Goal: Navigation & Orientation: Find specific page/section

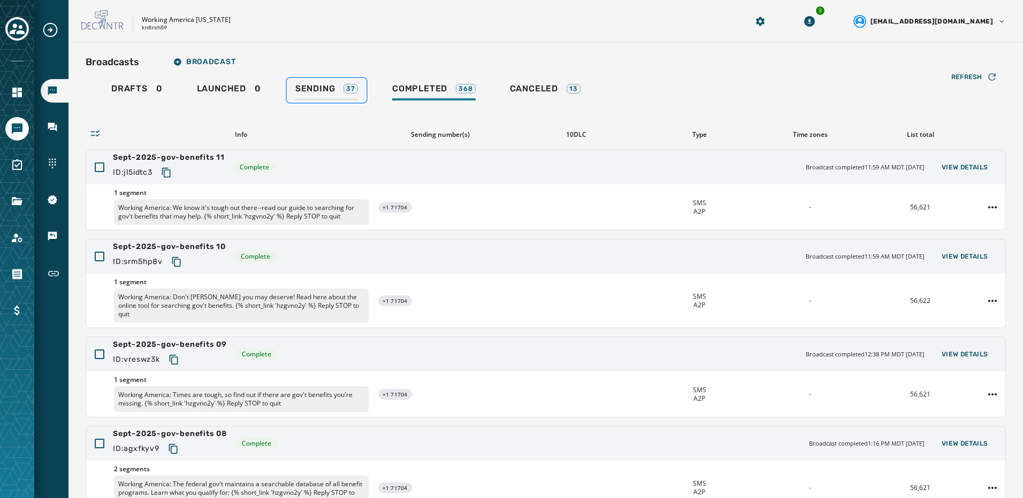
click at [336, 84] on div "Sending 37" at bounding box center [326, 91] width 63 height 17
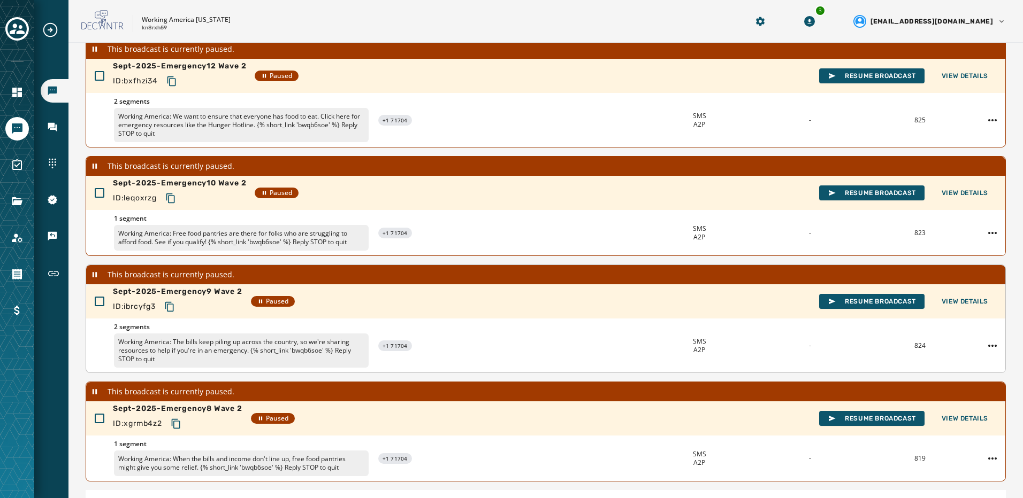
scroll to position [297, 0]
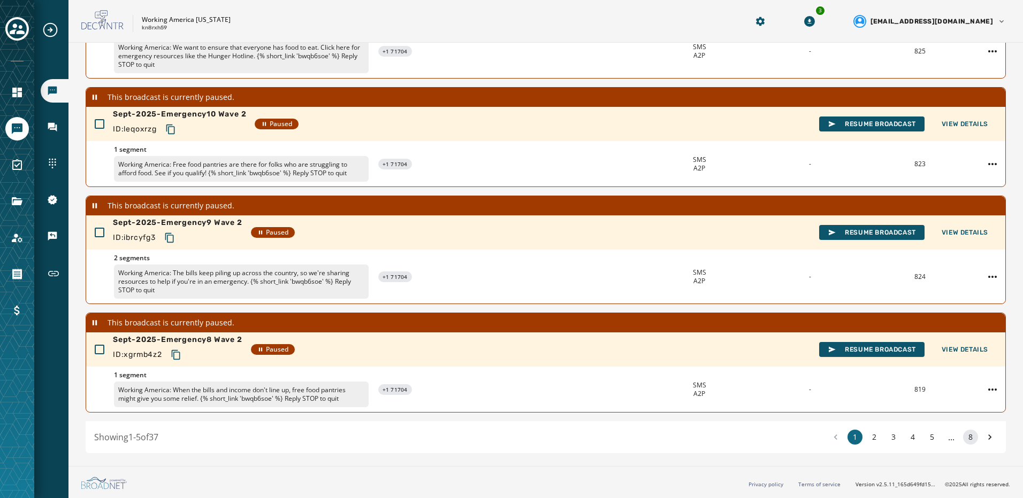
click at [969, 439] on button "8" at bounding box center [970, 437] width 15 height 15
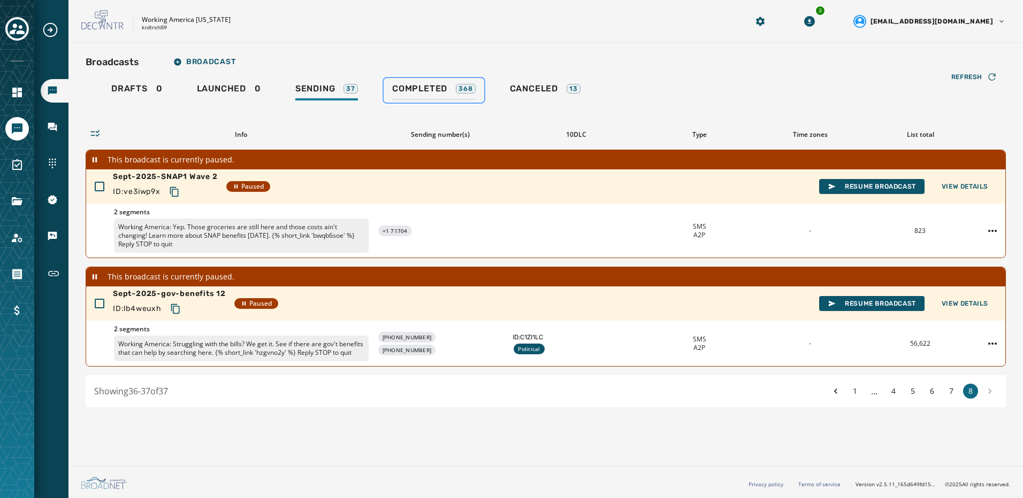
click at [425, 94] on span "Completed" at bounding box center [419, 88] width 55 height 11
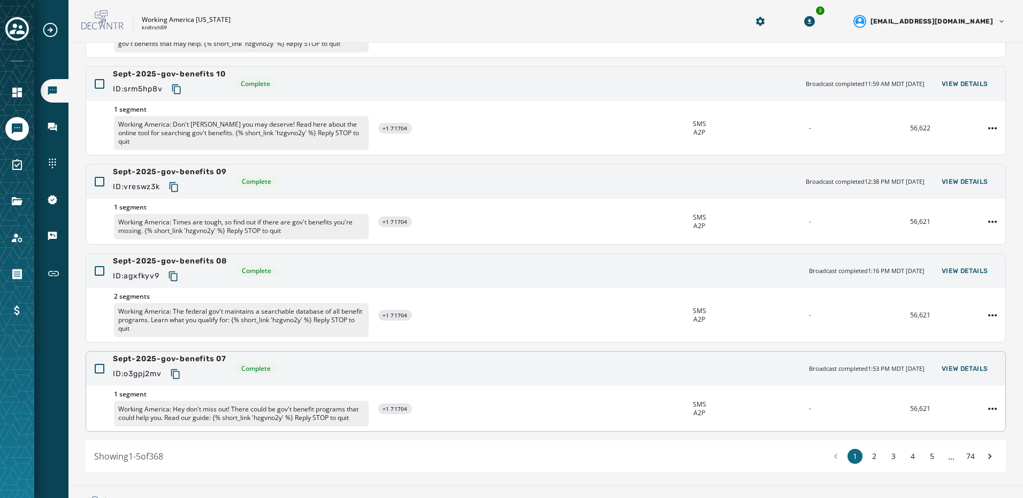
scroll to position [192, 0]
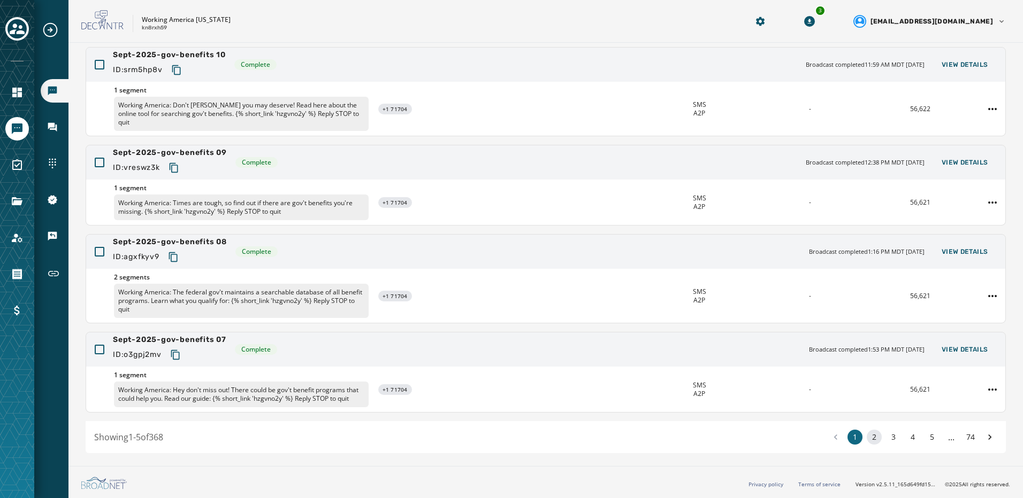
click at [866, 434] on button "2" at bounding box center [873, 437] width 15 height 15
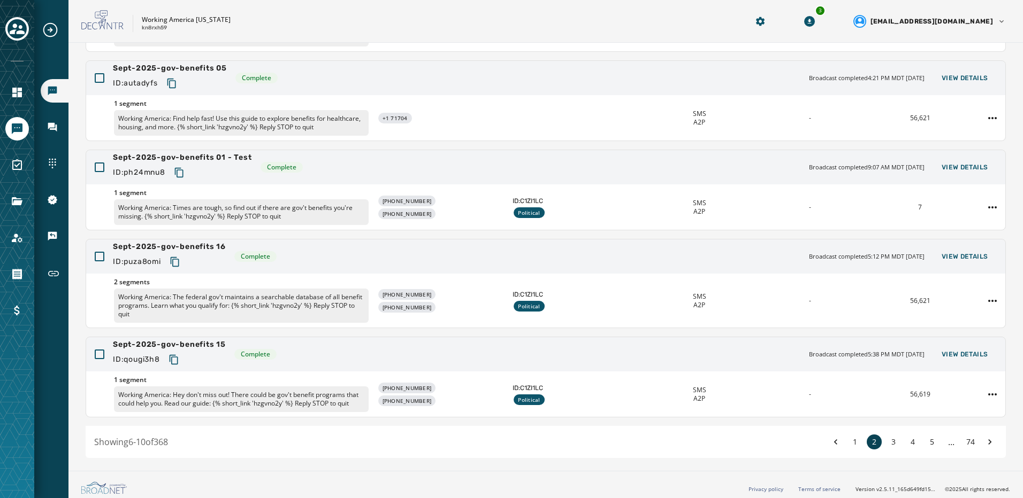
scroll to position [183, 0]
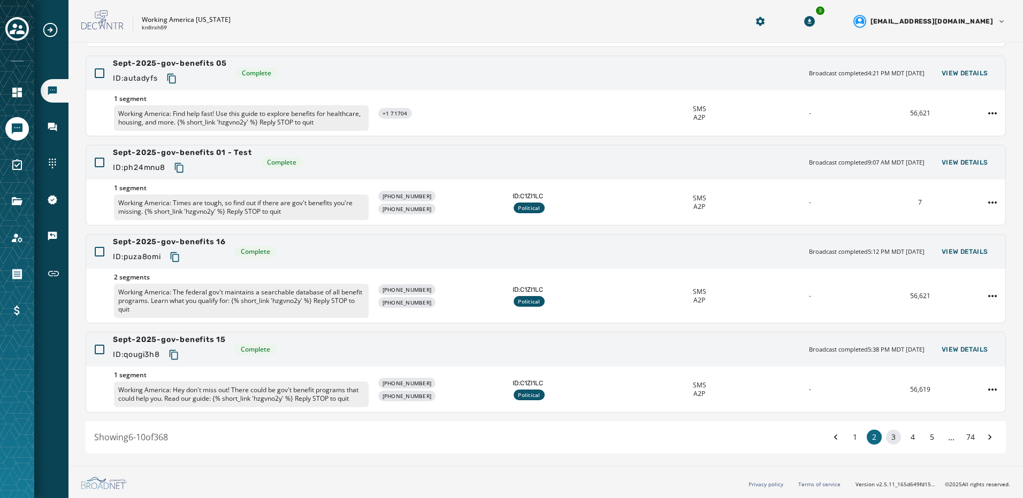
click at [886, 433] on button "3" at bounding box center [893, 437] width 15 height 15
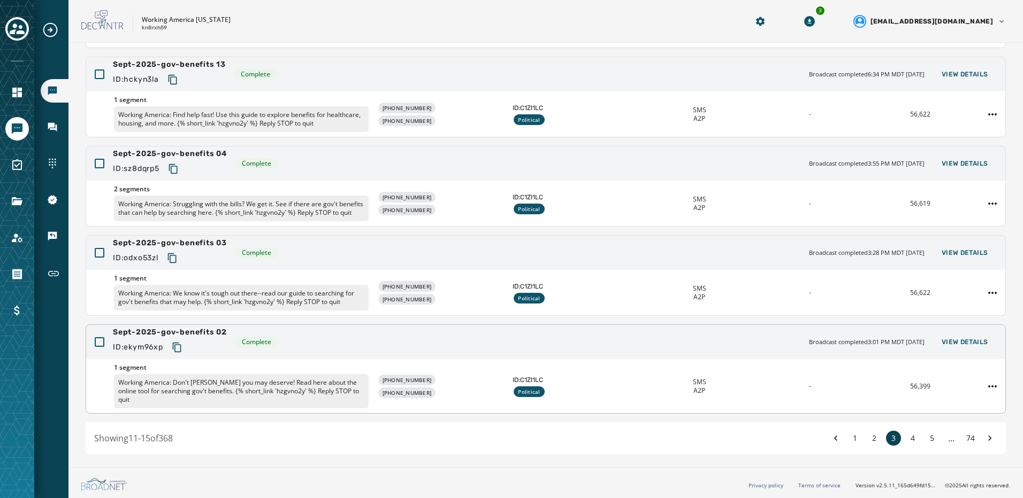
scroll to position [192, 0]
click at [905, 437] on button "4" at bounding box center [912, 437] width 15 height 15
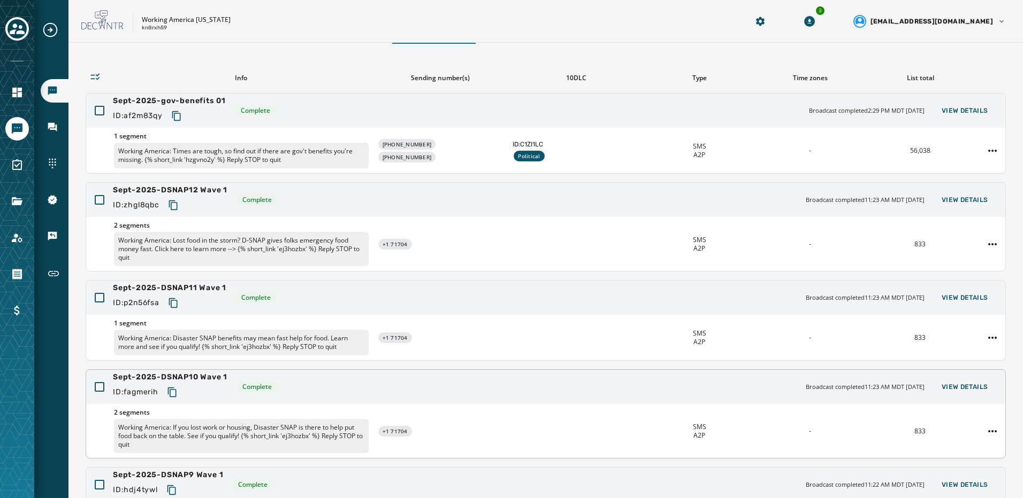
scroll to position [160, 0]
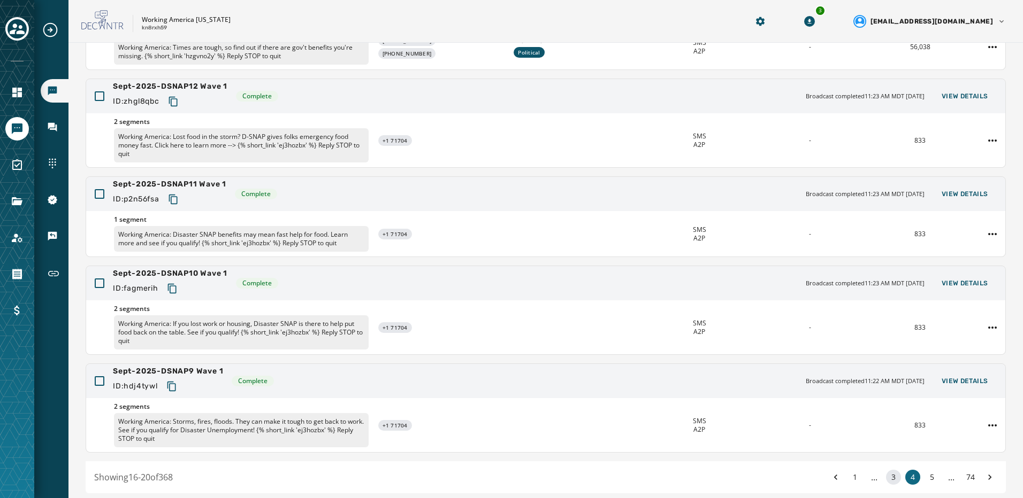
click at [886, 477] on button "3" at bounding box center [893, 477] width 15 height 15
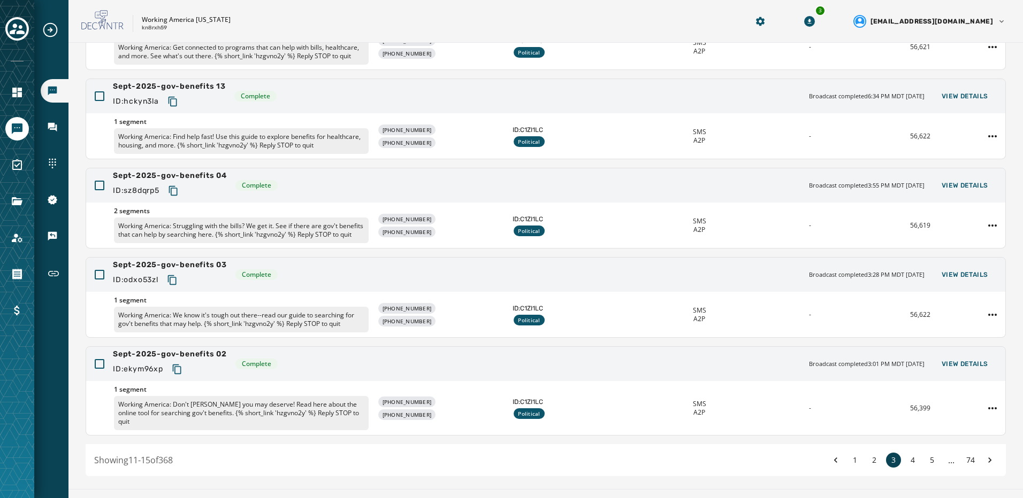
scroll to position [152, 0]
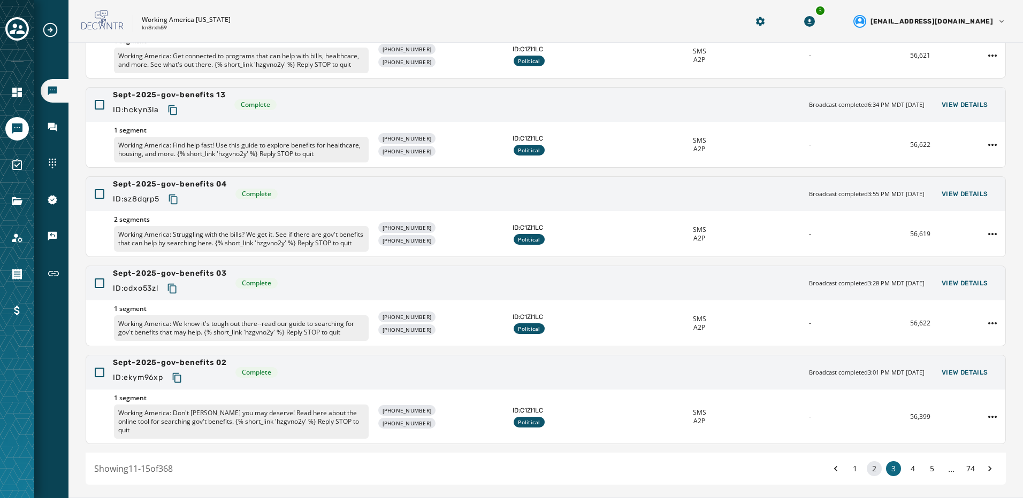
click at [868, 477] on button "2" at bounding box center [873, 469] width 15 height 15
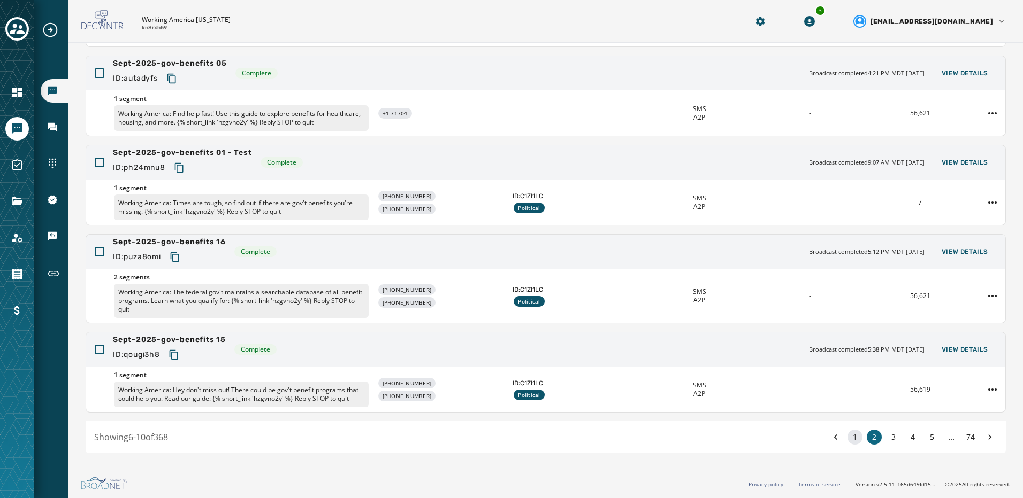
click at [848, 439] on button "1" at bounding box center [854, 437] width 15 height 15
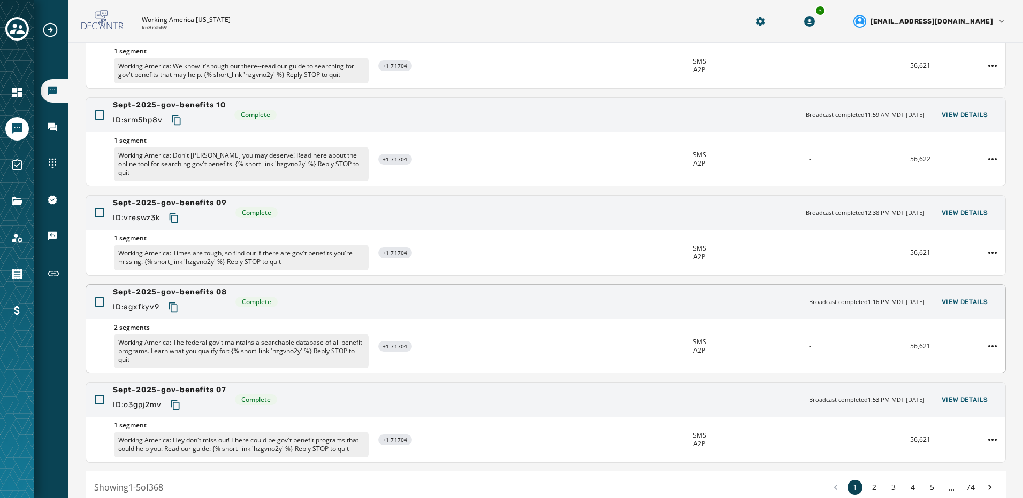
scroll to position [160, 0]
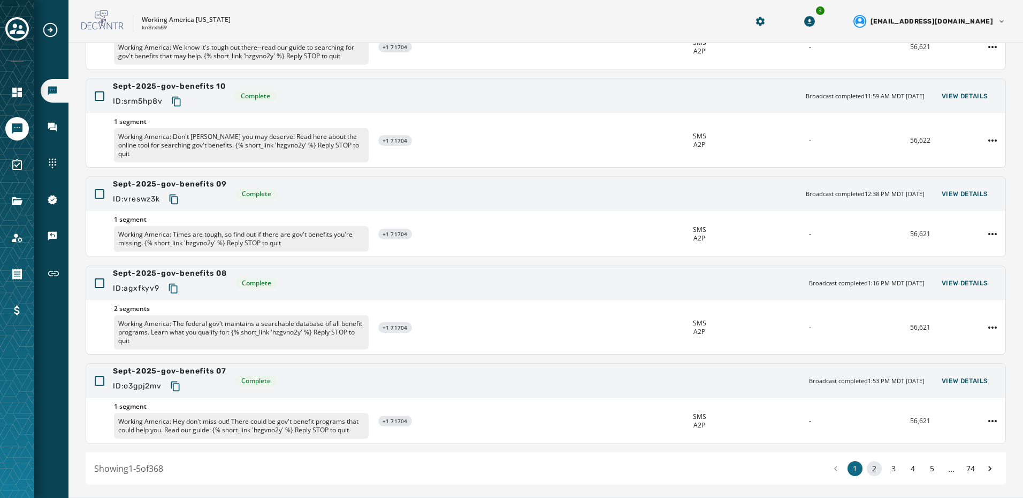
click at [866, 466] on button "2" at bounding box center [873, 469] width 15 height 15
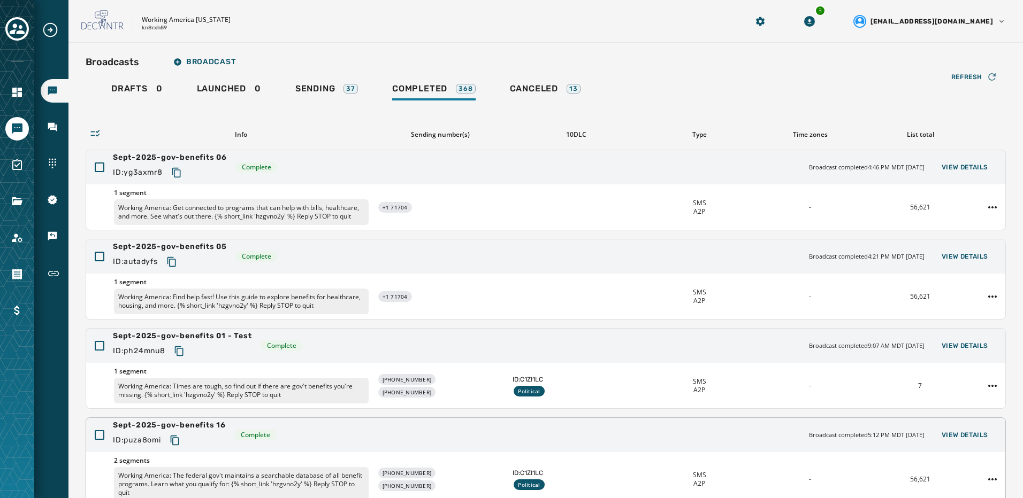
scroll to position [160, 0]
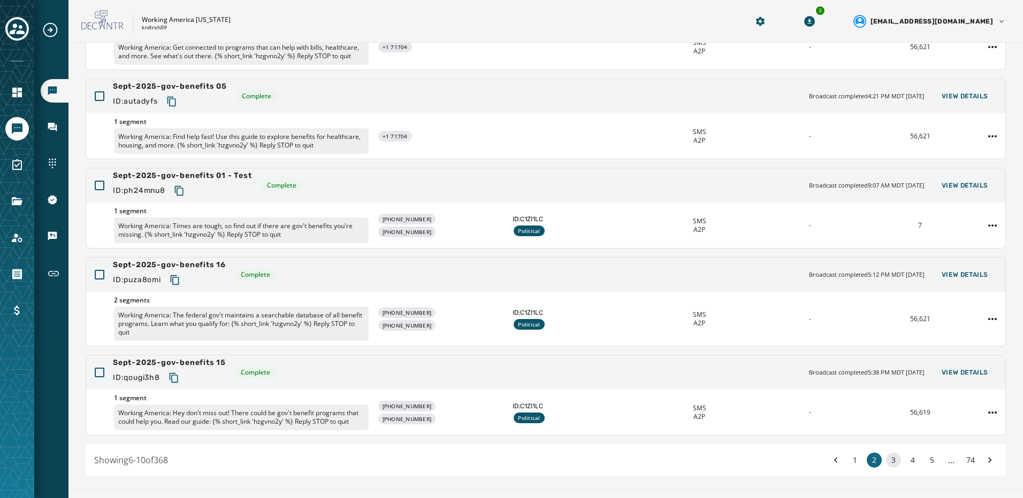
click at [887, 465] on button "3" at bounding box center [893, 460] width 15 height 15
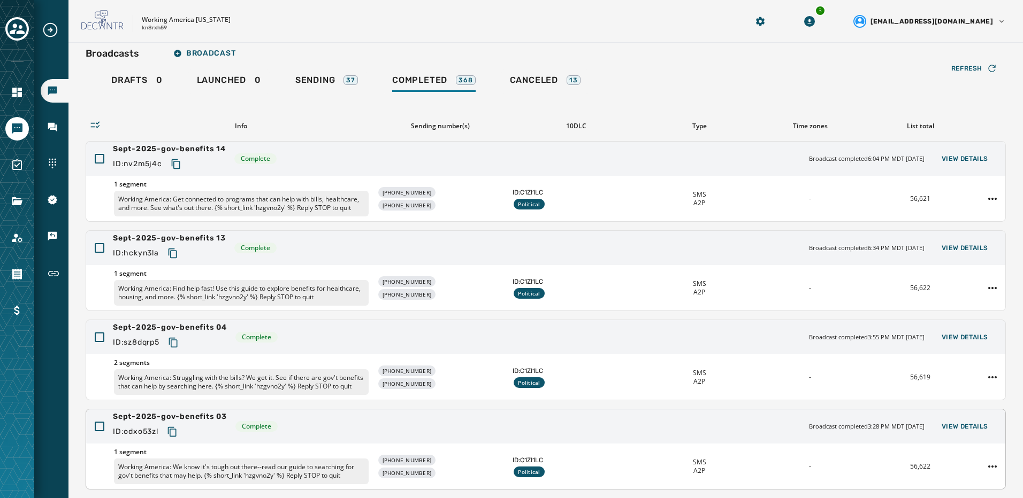
scroll to position [62, 0]
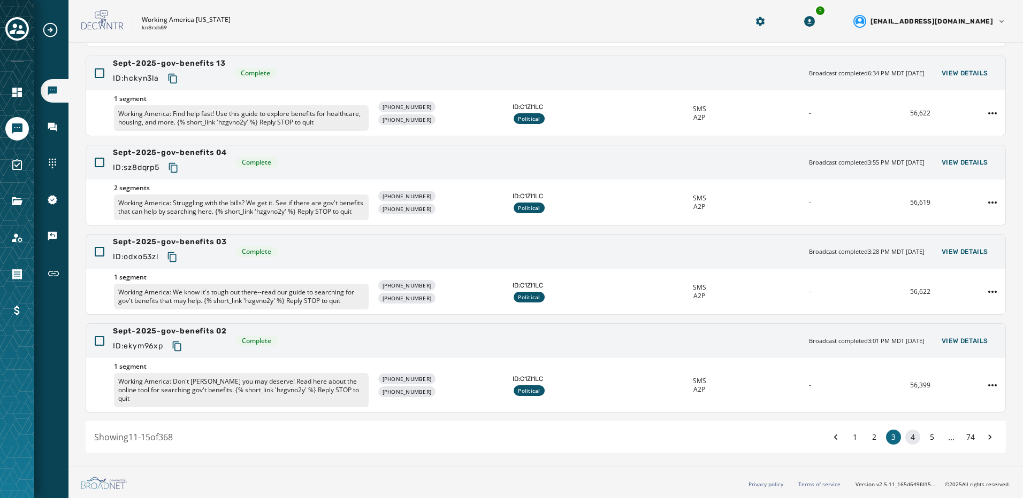
click at [905, 437] on button "4" at bounding box center [912, 437] width 15 height 15
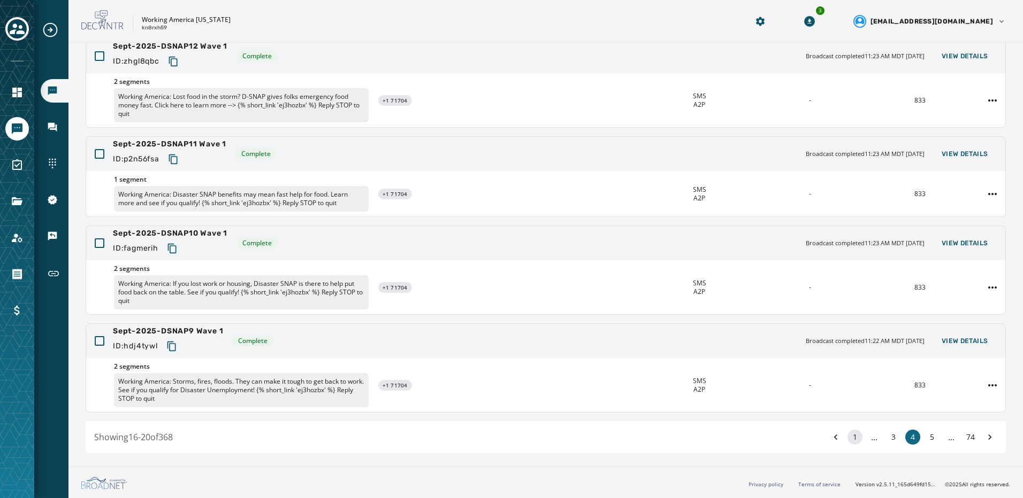
click at [848, 440] on button "1" at bounding box center [854, 437] width 15 height 15
